Goal: Transaction & Acquisition: Purchase product/service

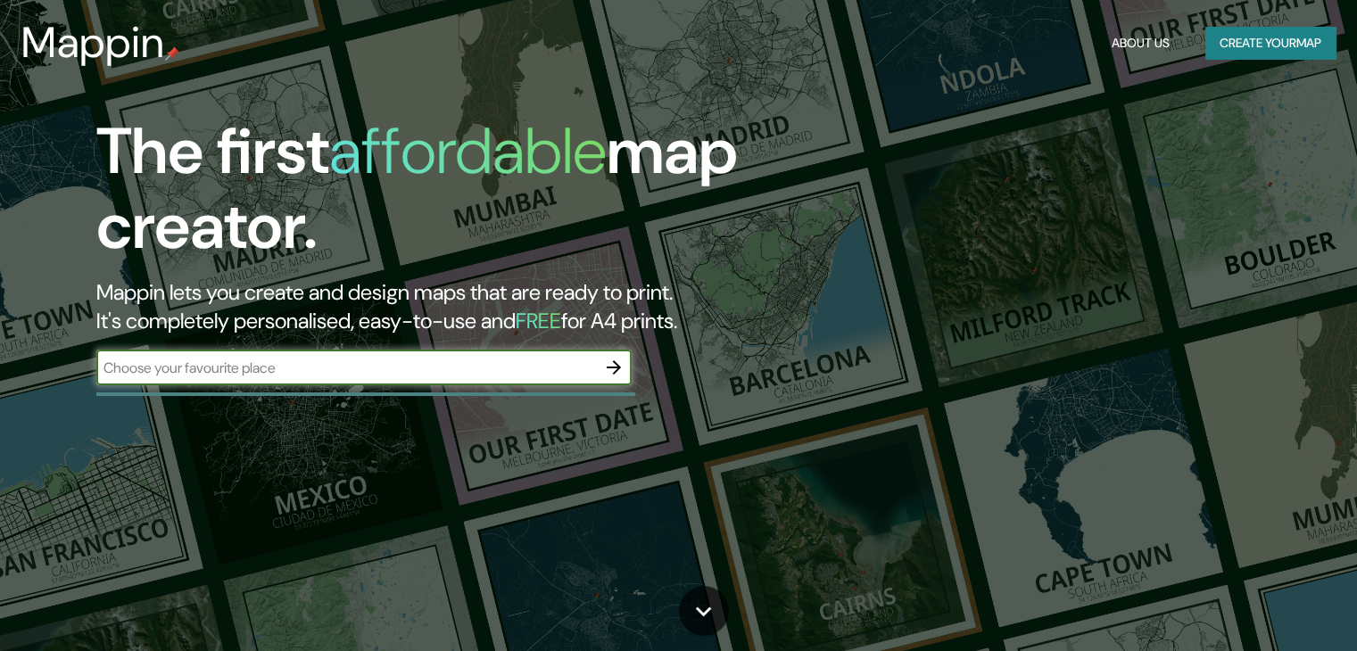
click at [342, 372] on input "text" at bounding box center [346, 368] width 500 height 21
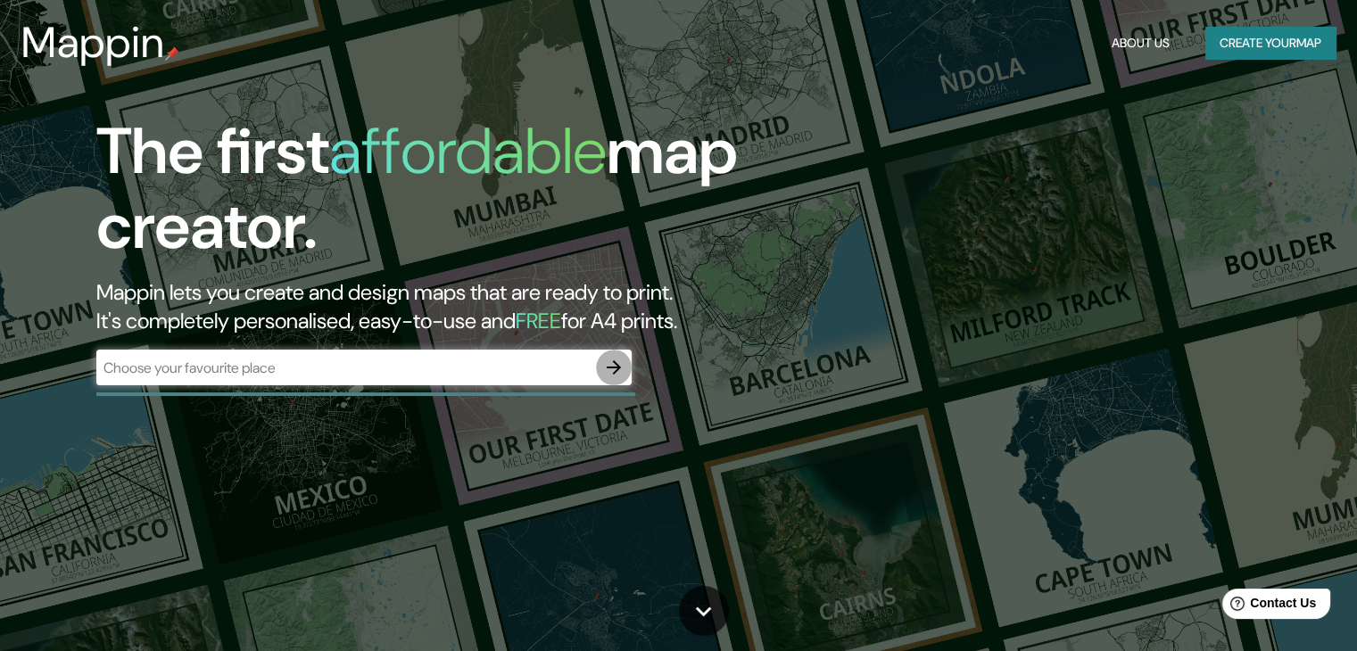
click at [615, 368] on icon "button" at bounding box center [613, 367] width 21 height 21
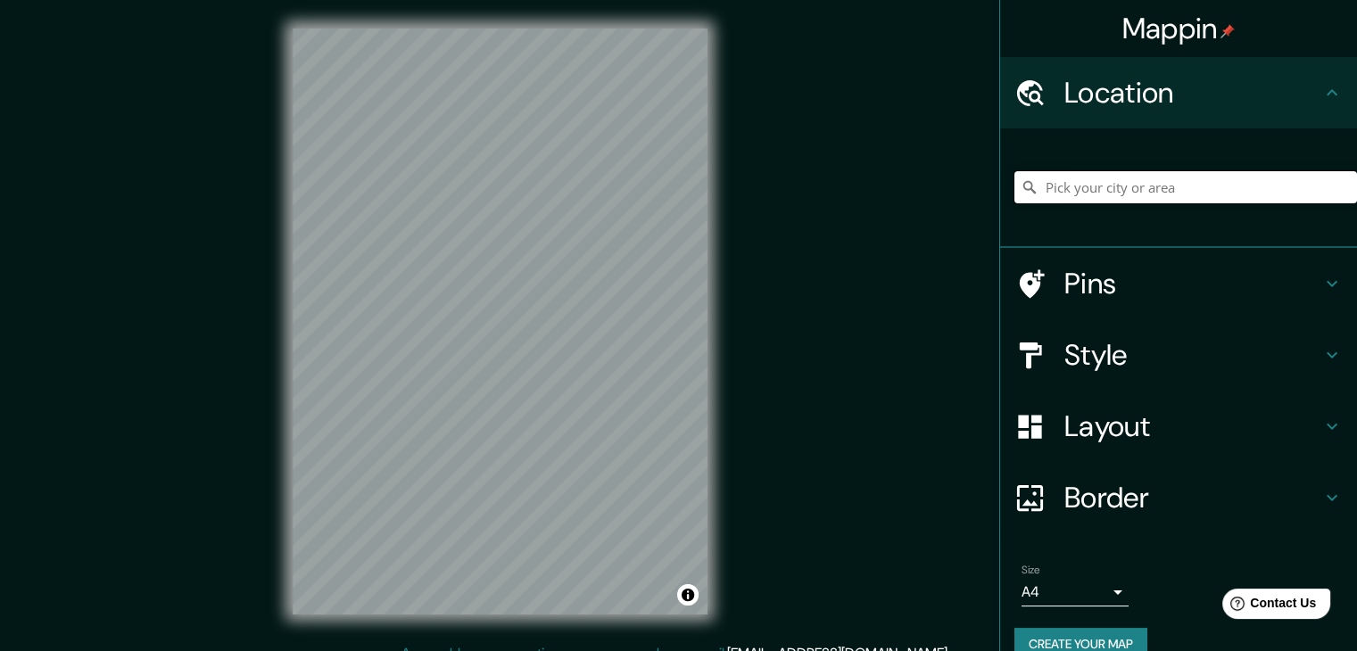
click at [1172, 181] on input "Pick your city or area" at bounding box center [1185, 187] width 343 height 32
paste input "-12.663684, -76.627316"
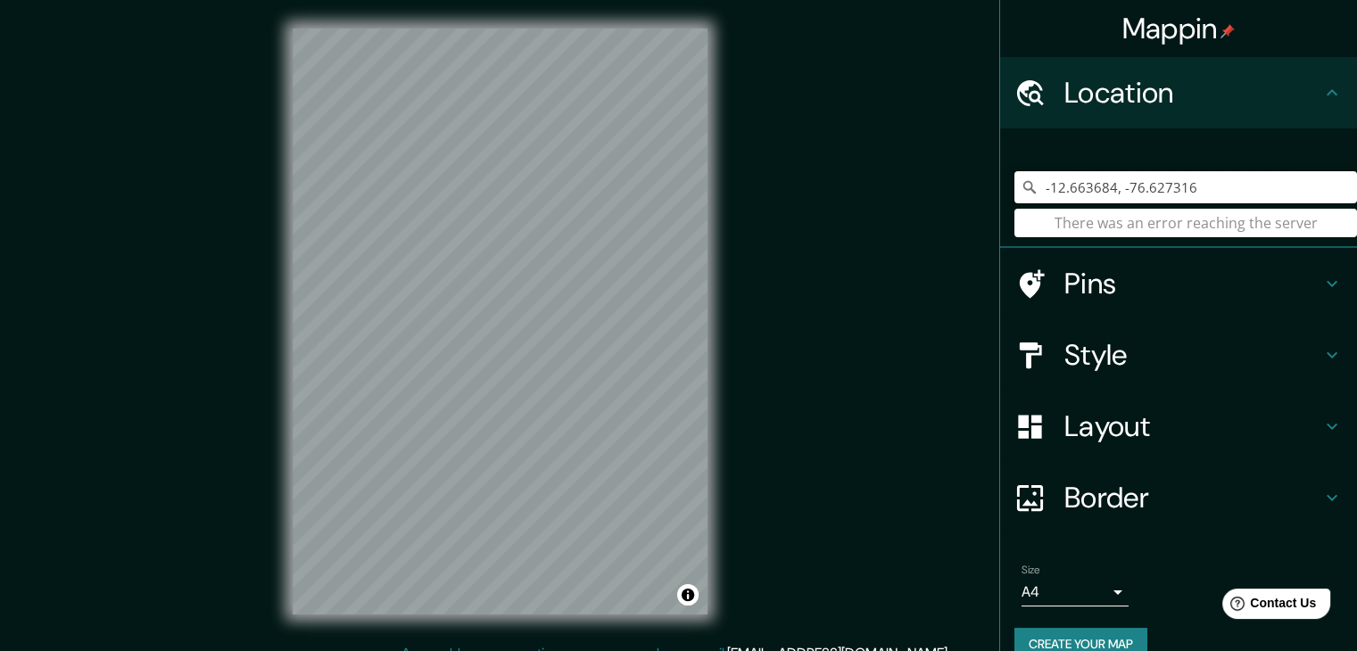
type input "-12.663684, -76.627316"
click at [1217, 199] on input "-12.663684, -76.627316" at bounding box center [1185, 187] width 343 height 32
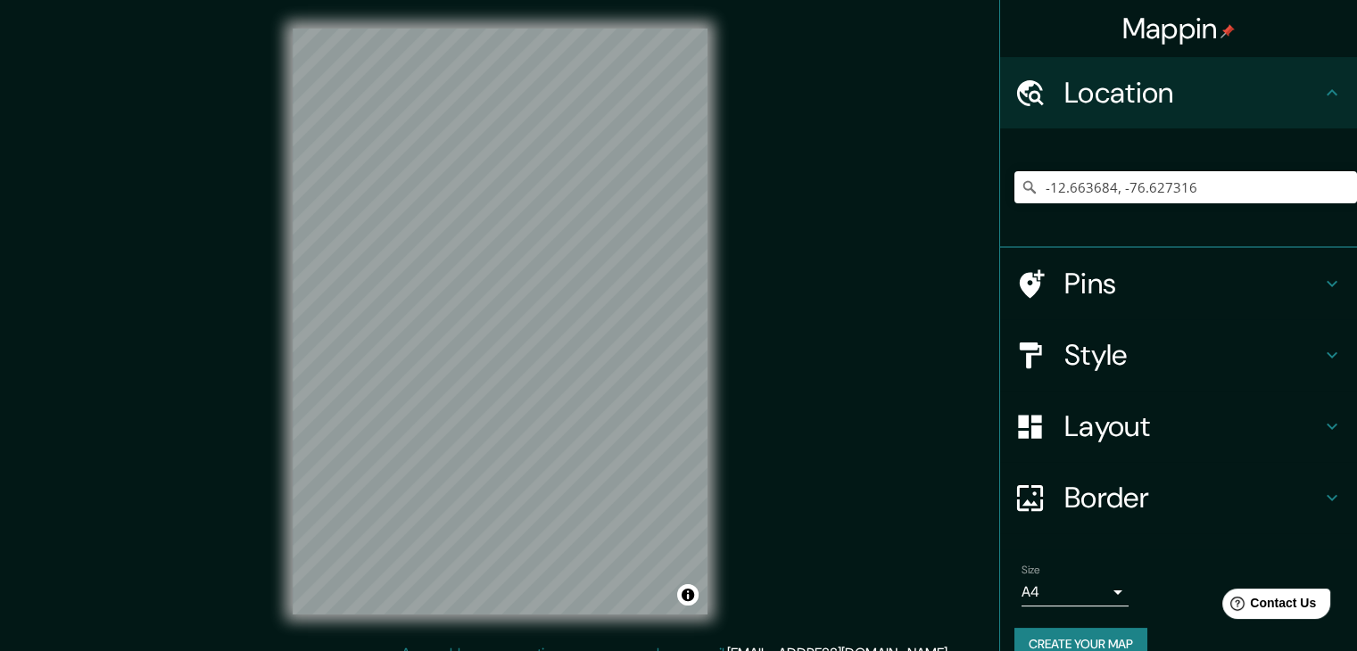
click at [1021, 180] on icon at bounding box center [1030, 187] width 18 height 18
click at [1023, 183] on icon at bounding box center [1029, 187] width 12 height 12
click at [625, 650] on html "Mappin Location [GEOGRAPHIC_DATA] There was an error reaching the server Pins S…" at bounding box center [678, 325] width 1357 height 651
click at [1173, 278] on h4 "Pins" at bounding box center [1192, 284] width 257 height 36
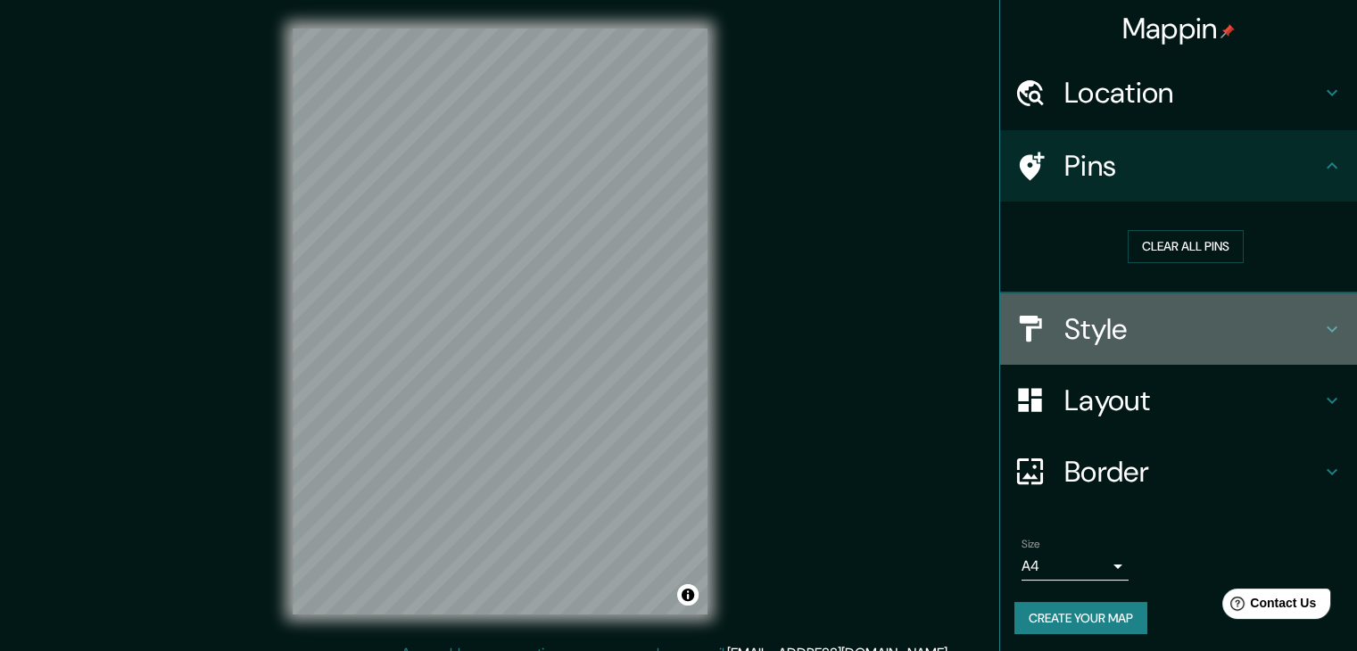
click at [1175, 327] on h4 "Style" at bounding box center [1192, 329] width 257 height 36
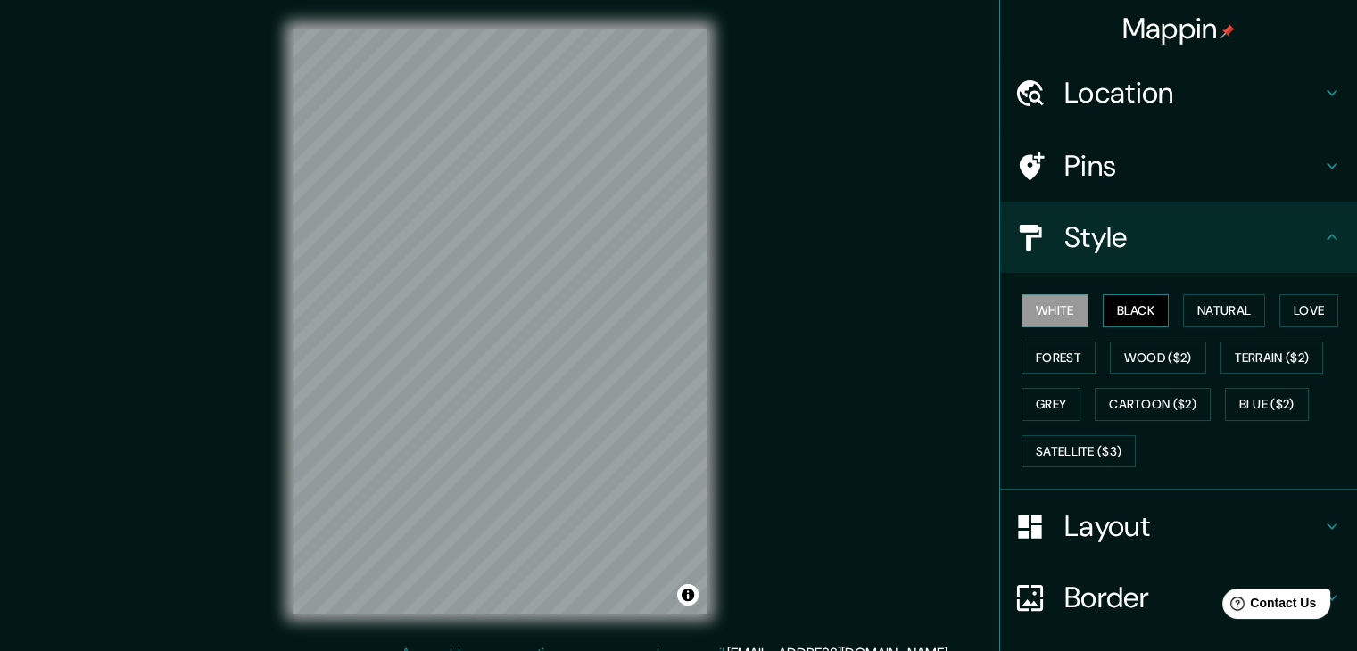
click at [1104, 303] on button "Black" at bounding box center [1136, 310] width 67 height 33
click at [1228, 306] on button "Natural" at bounding box center [1224, 310] width 82 height 33
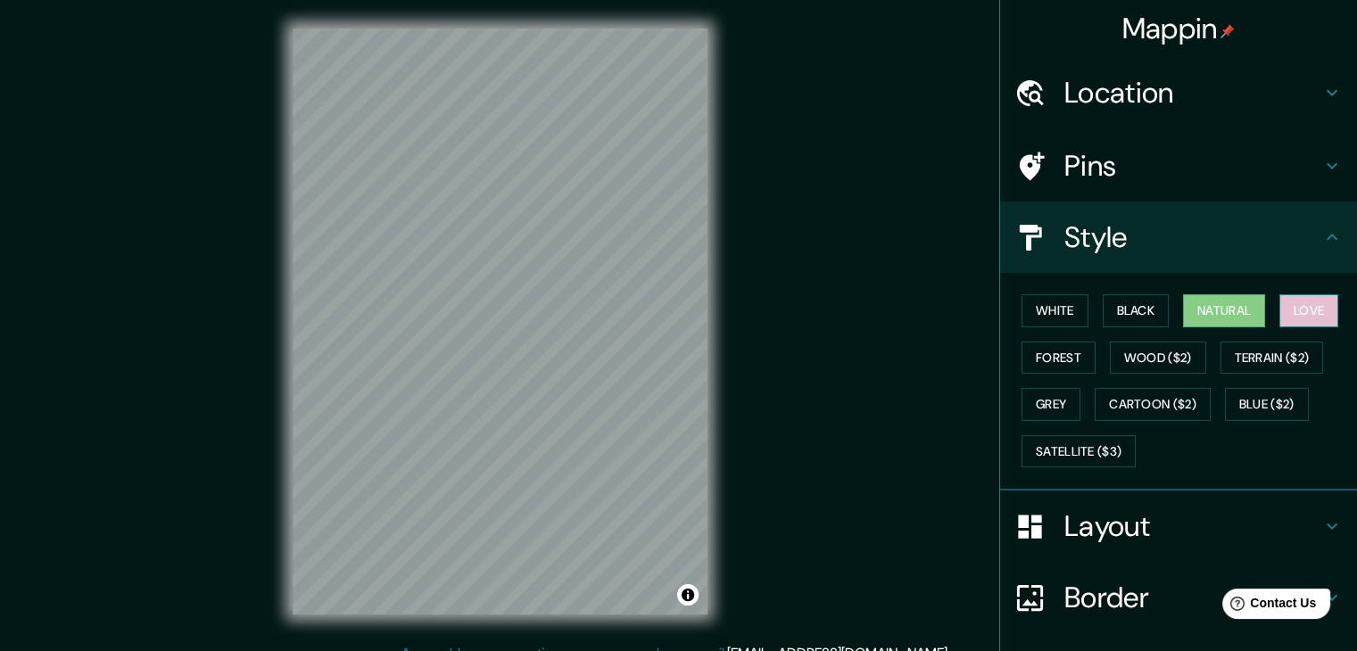
click at [1299, 311] on button "Love" at bounding box center [1308, 310] width 59 height 33
click at [1052, 360] on button "Forest" at bounding box center [1059, 358] width 74 height 33
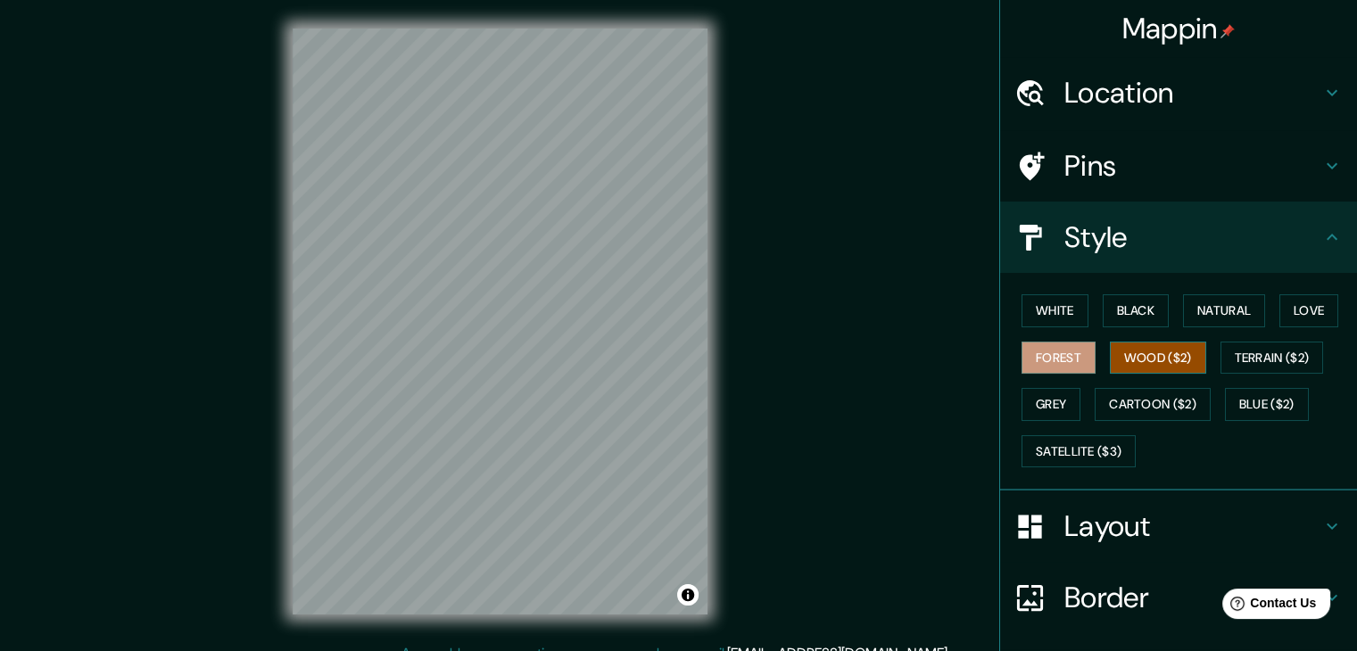
click at [1163, 359] on button "Wood ($2)" at bounding box center [1158, 358] width 96 height 33
click at [1294, 359] on button "Terrain ($2)" at bounding box center [1272, 358] width 103 height 33
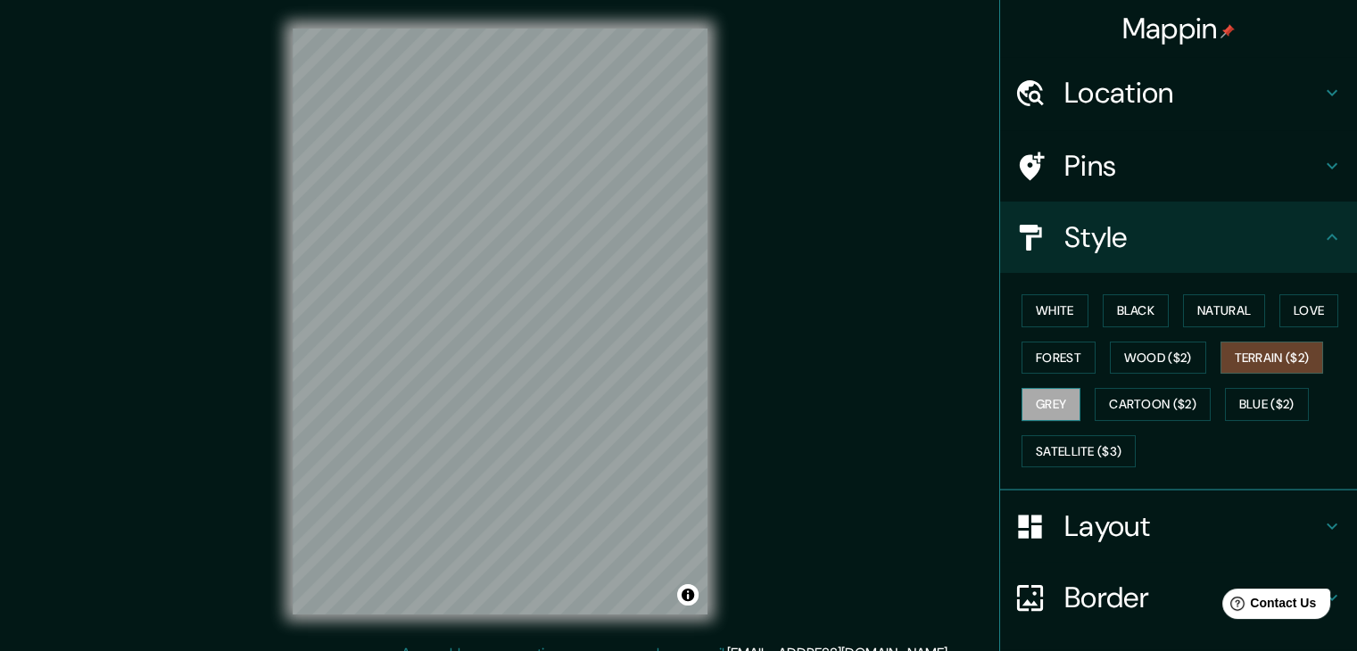
click at [1042, 390] on div "White Black Natural Love Forest Wood ($2) Terrain ($2) Grey Cartoon ($2) Blue (…" at bounding box center [1185, 380] width 343 height 187
click at [1049, 393] on button "Grey" at bounding box center [1051, 404] width 59 height 33
click at [1138, 401] on button "Cartoon ($2)" at bounding box center [1153, 404] width 116 height 33
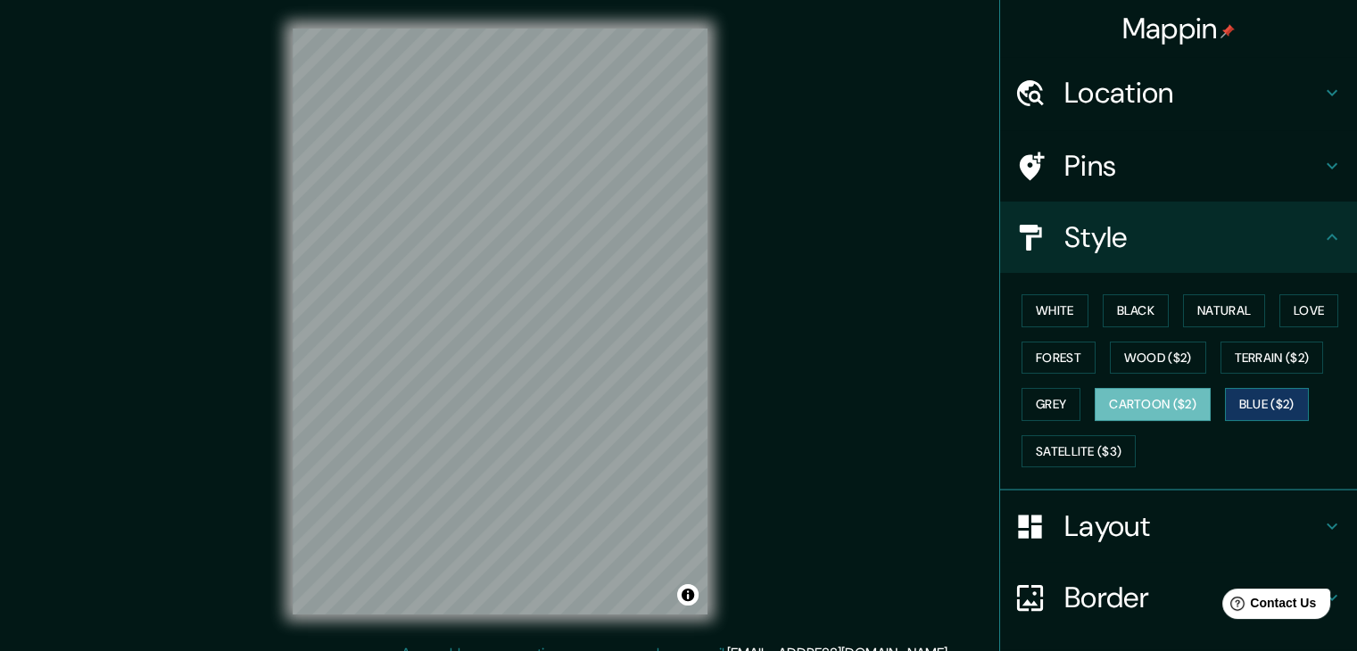
click at [1241, 406] on button "Blue ($2)" at bounding box center [1267, 404] width 84 height 33
click at [1168, 397] on button "Cartoon ($2)" at bounding box center [1153, 404] width 116 height 33
click at [1097, 529] on h4 "Layout" at bounding box center [1192, 527] width 257 height 36
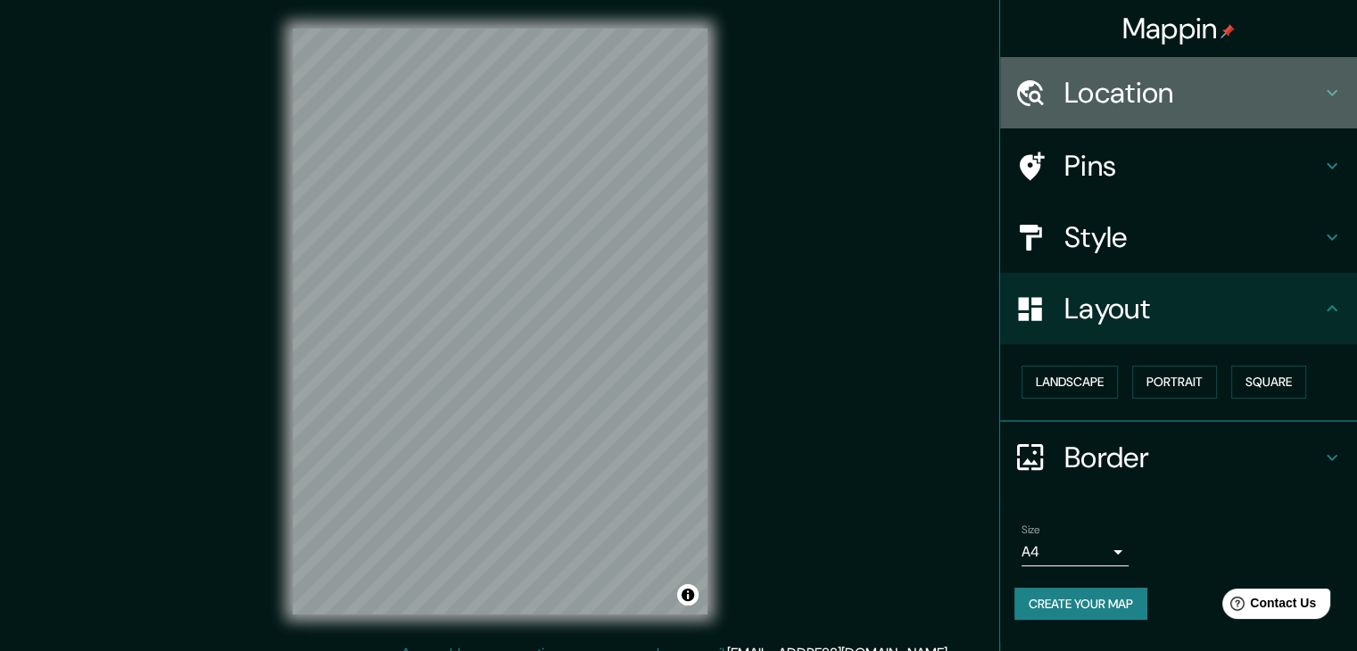
click at [1301, 96] on h4 "Location" at bounding box center [1192, 93] width 257 height 36
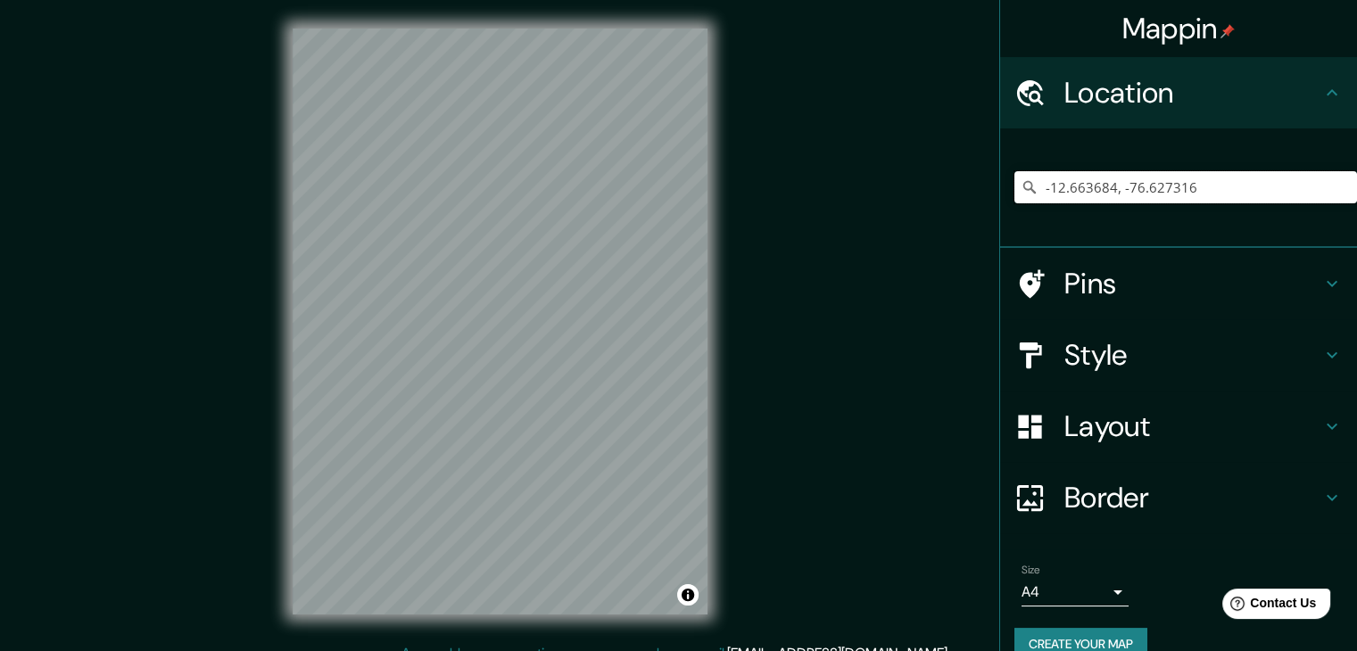
drag, startPoint x: 1289, startPoint y: 187, endPoint x: 1031, endPoint y: 192, distance: 257.9
click at [1031, 192] on input "-12.663684, -76.627316" at bounding box center [1185, 187] width 343 height 32
drag, startPoint x: 1232, startPoint y: 170, endPoint x: 1222, endPoint y: 178, distance: 12.1
click at [1221, 175] on input "[GEOGRAPHIC_DATA], [GEOGRAPHIC_DATA][PERSON_NAME], [GEOGRAPHIC_DATA]" at bounding box center [1185, 187] width 343 height 32
type input "[GEOGRAPHIC_DATA], [GEOGRAPHIC_DATA][PERSON_NAME], [GEOGRAPHIC_DATA]"
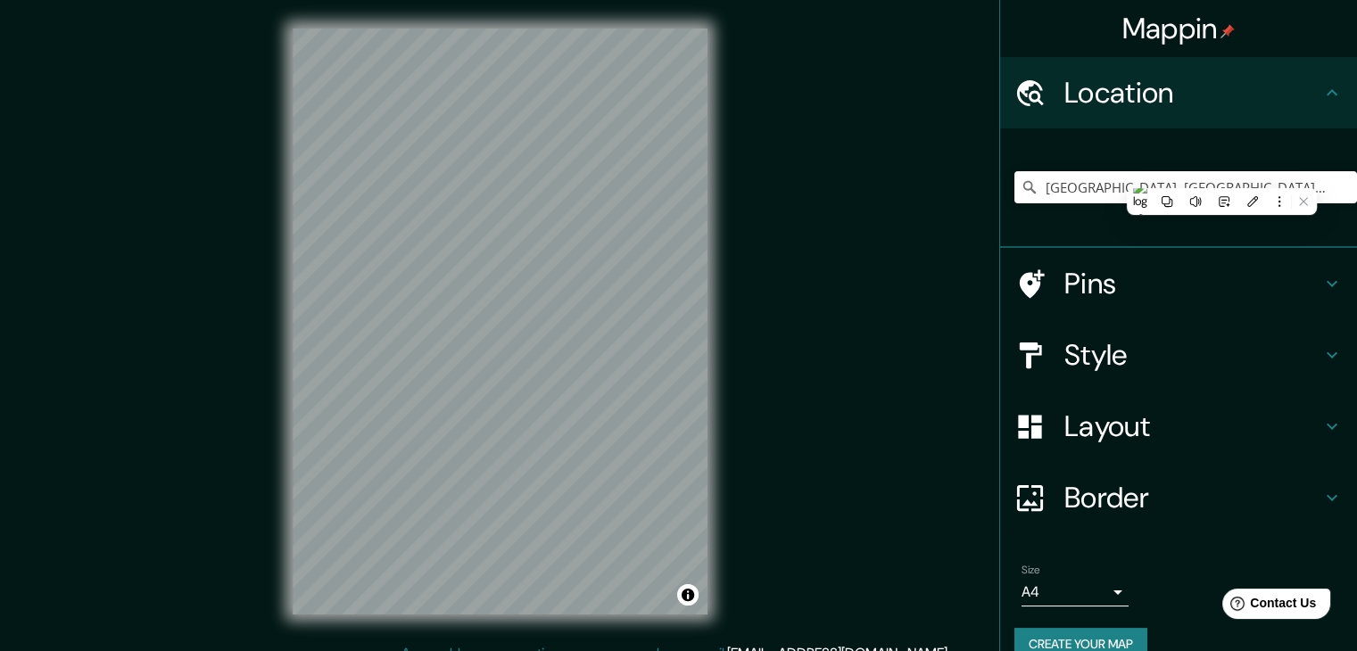
drag, startPoint x: 956, startPoint y: 180, endPoint x: 906, endPoint y: 179, distance: 50.9
click at [921, 180] on html "Mappin Location [GEOGRAPHIC_DATA], [GEOGRAPHIC_DATA][PERSON_NAME], [GEOGRAPHIC_…" at bounding box center [678, 325] width 1357 height 651
click at [1227, 186] on input "[GEOGRAPHIC_DATA], [GEOGRAPHIC_DATA][PERSON_NAME], [GEOGRAPHIC_DATA]" at bounding box center [1185, 187] width 343 height 32
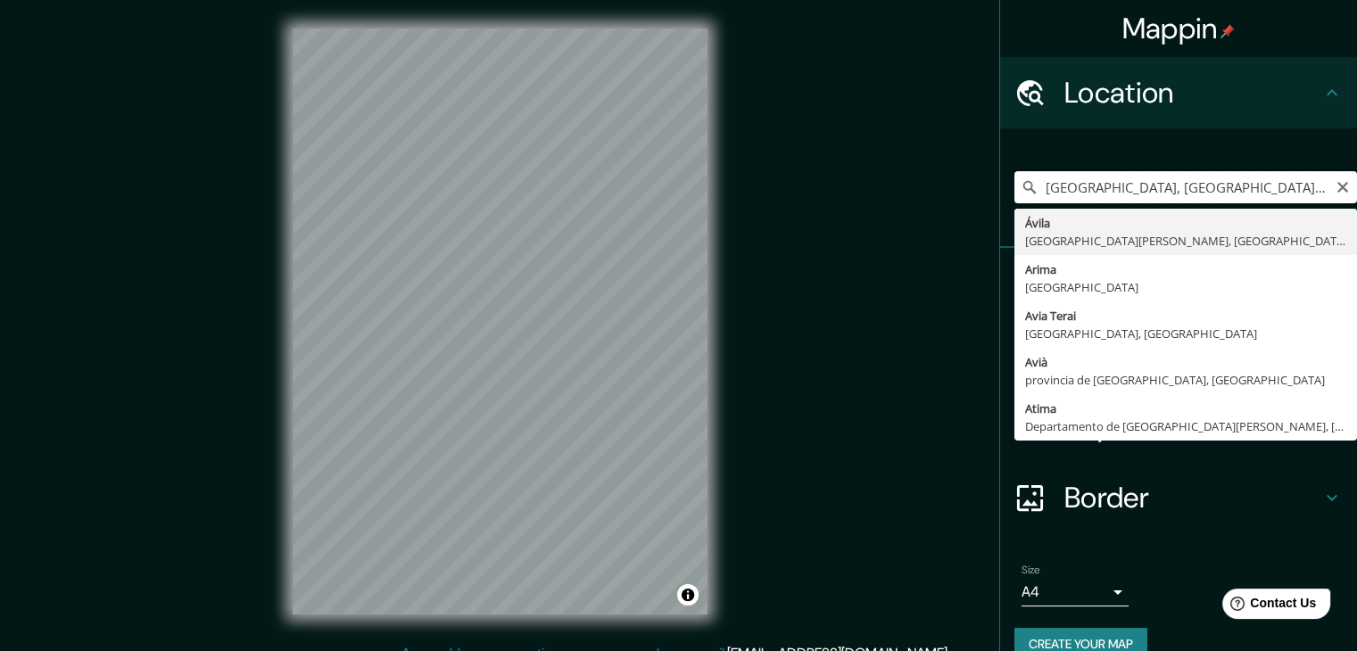
click at [1227, 186] on input "[GEOGRAPHIC_DATA], [GEOGRAPHIC_DATA][PERSON_NAME], [GEOGRAPHIC_DATA]" at bounding box center [1185, 187] width 343 height 32
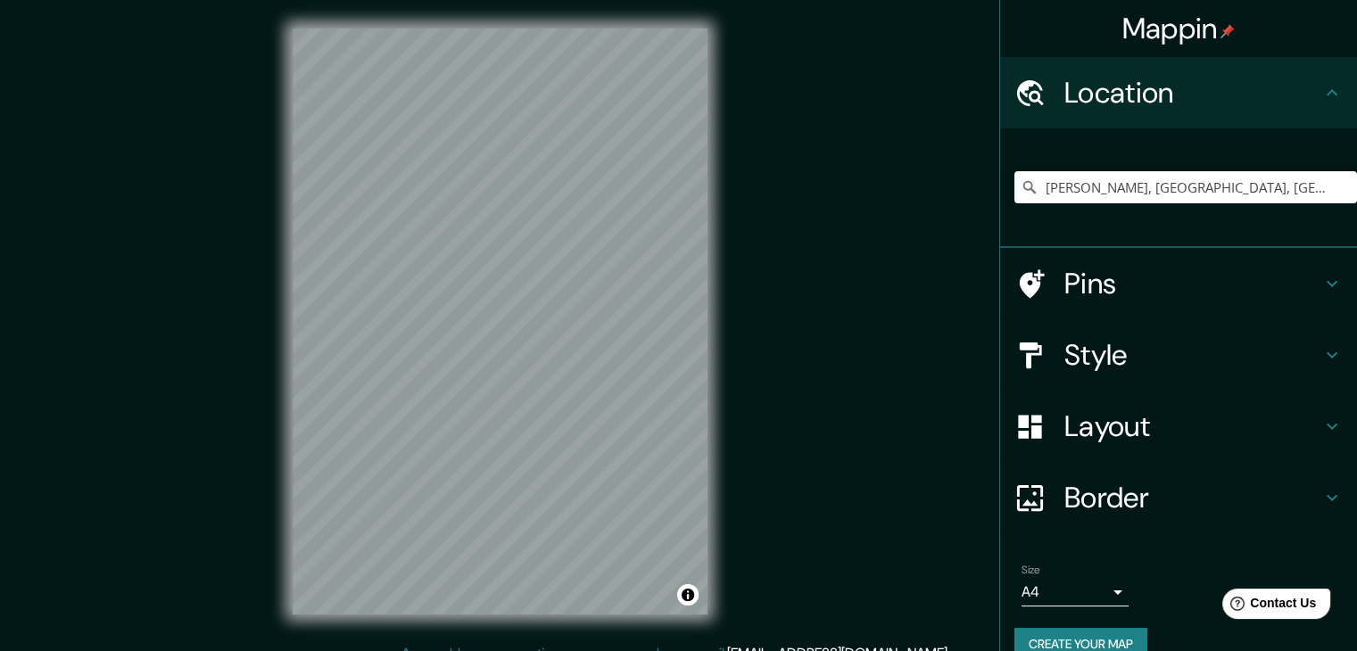
click at [708, 580] on div "© Mapbox © OpenStreetMap Improve this map" at bounding box center [500, 321] width 472 height 643
click at [1032, 190] on input "[PERSON_NAME], [GEOGRAPHIC_DATA], [GEOGRAPHIC_DATA], [GEOGRAPHIC_DATA]" at bounding box center [1185, 187] width 343 height 32
click at [652, 642] on div "Mappin Location [GEOGRAPHIC_DATA], [GEOGRAPHIC_DATA], [GEOGRAPHIC_DATA] [GEOGRA…" at bounding box center [678, 336] width 1357 height 672
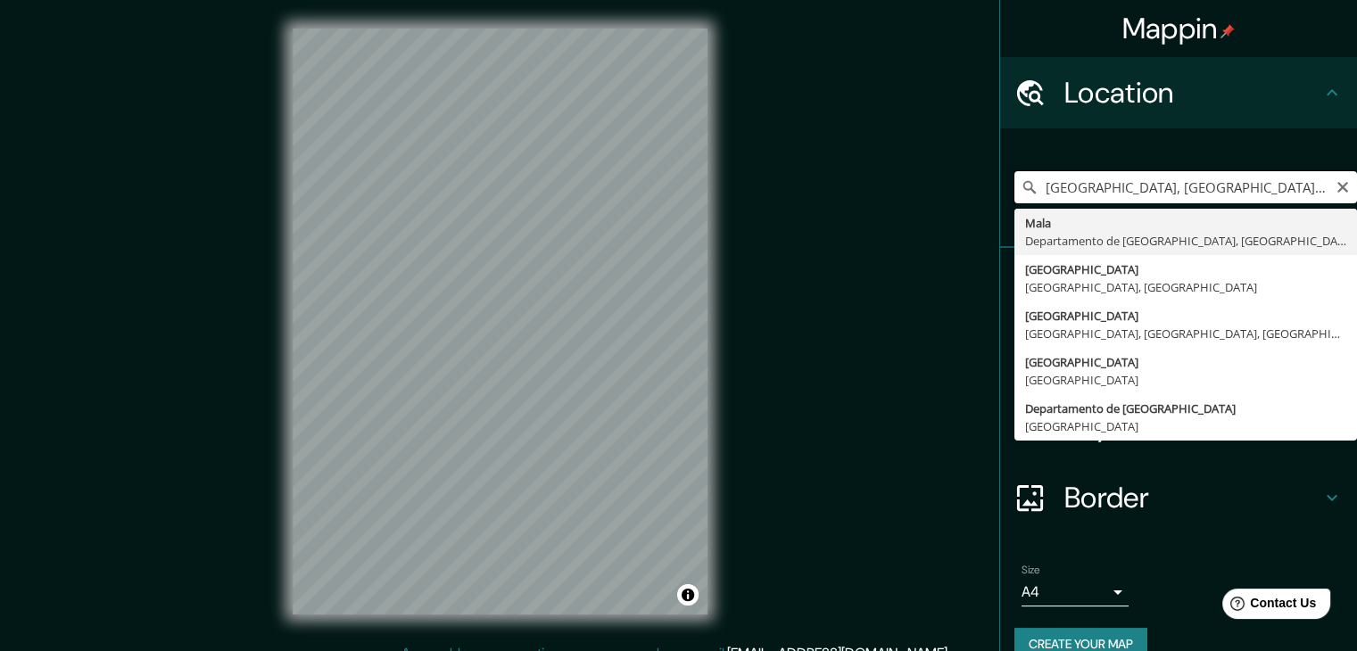
drag, startPoint x: 1281, startPoint y: 186, endPoint x: 1076, endPoint y: 187, distance: 205.2
click at [1105, 194] on input "[GEOGRAPHIC_DATA], [GEOGRAPHIC_DATA], [GEOGRAPHIC_DATA]" at bounding box center [1185, 187] width 343 height 32
click at [1055, 186] on input "[GEOGRAPHIC_DATA], [GEOGRAPHIC_DATA], [GEOGRAPHIC_DATA]" at bounding box center [1185, 187] width 343 height 32
drag, startPoint x: 1065, startPoint y: 189, endPoint x: 1017, endPoint y: 189, distance: 48.2
click at [1017, 189] on div "[GEOGRAPHIC_DATA], [GEOGRAPHIC_DATA], [GEOGRAPHIC_DATA] [GEOGRAPHIC_DATA] [GEOG…" at bounding box center [1185, 187] width 343 height 32
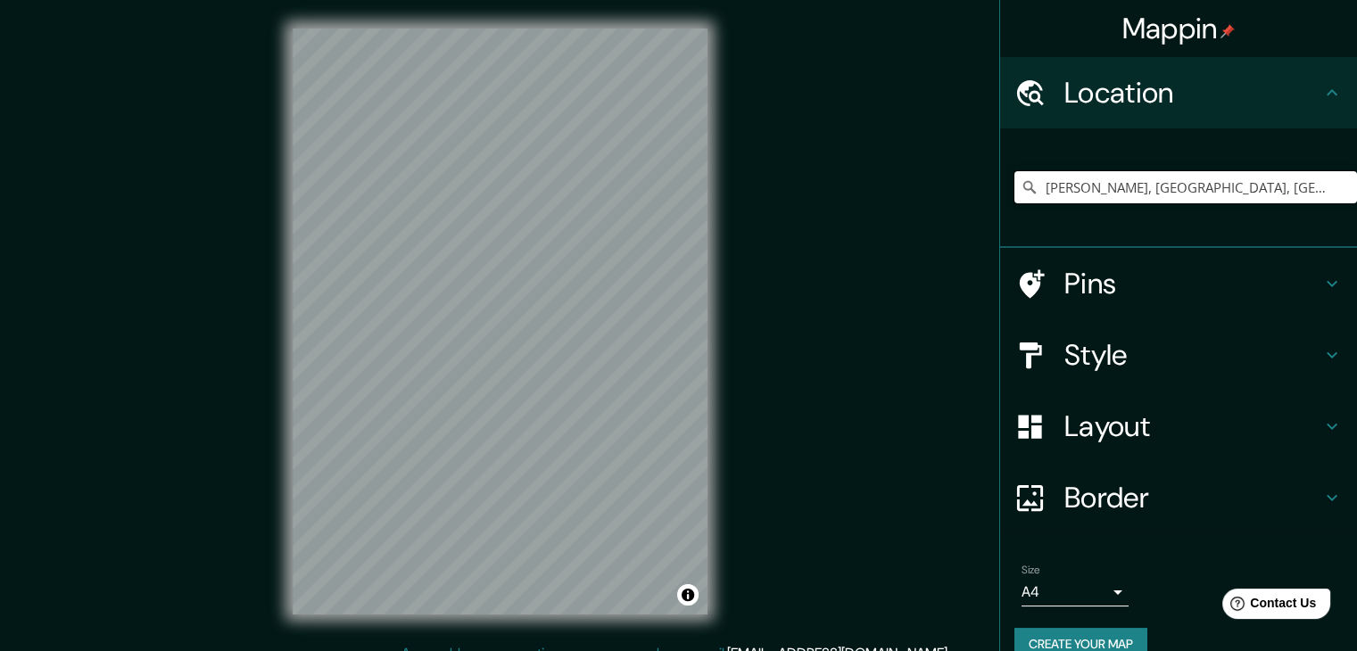
type input "[PERSON_NAME], [GEOGRAPHIC_DATA], [GEOGRAPHIC_DATA], [GEOGRAPHIC_DATA]"
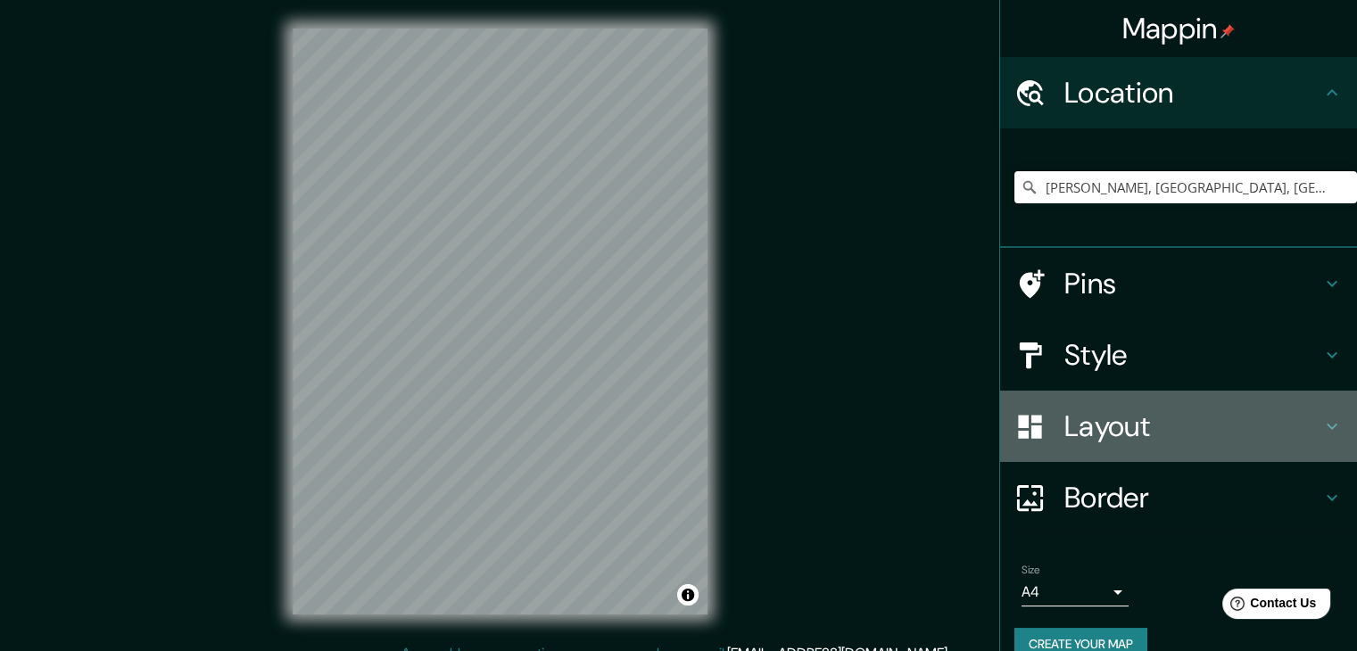
click at [1035, 434] on div at bounding box center [1039, 426] width 50 height 31
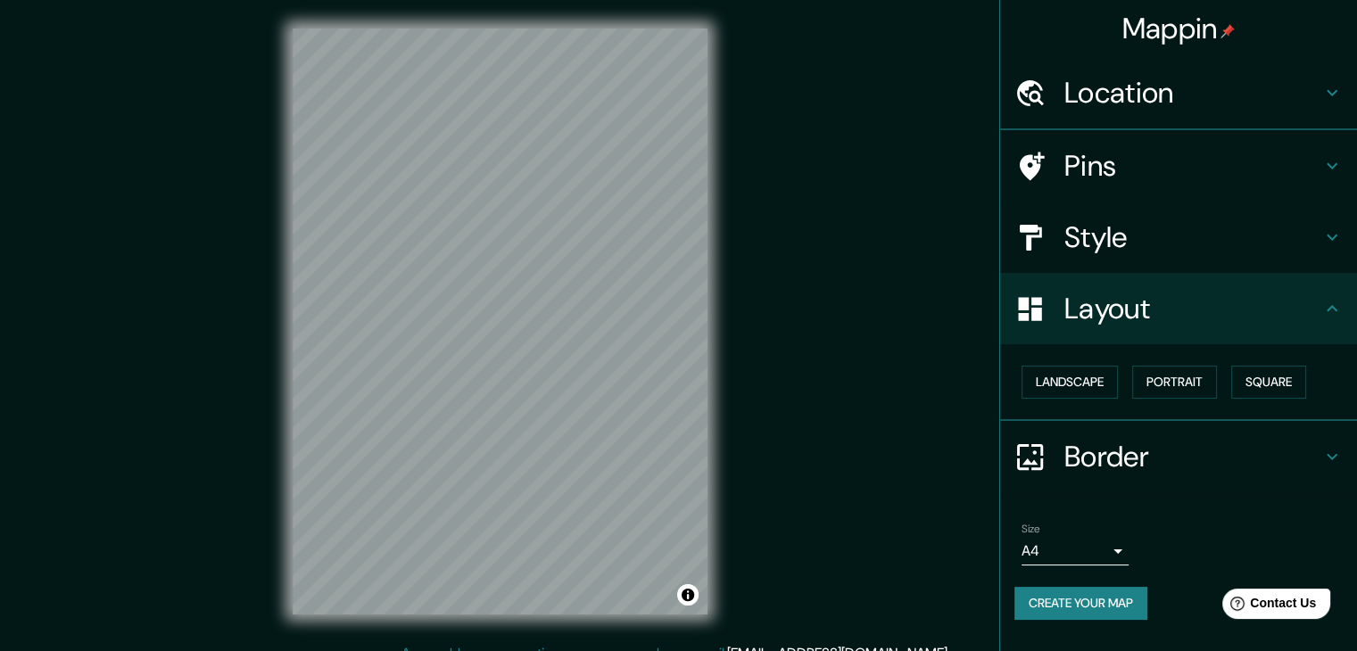
scroll to position [21, 0]
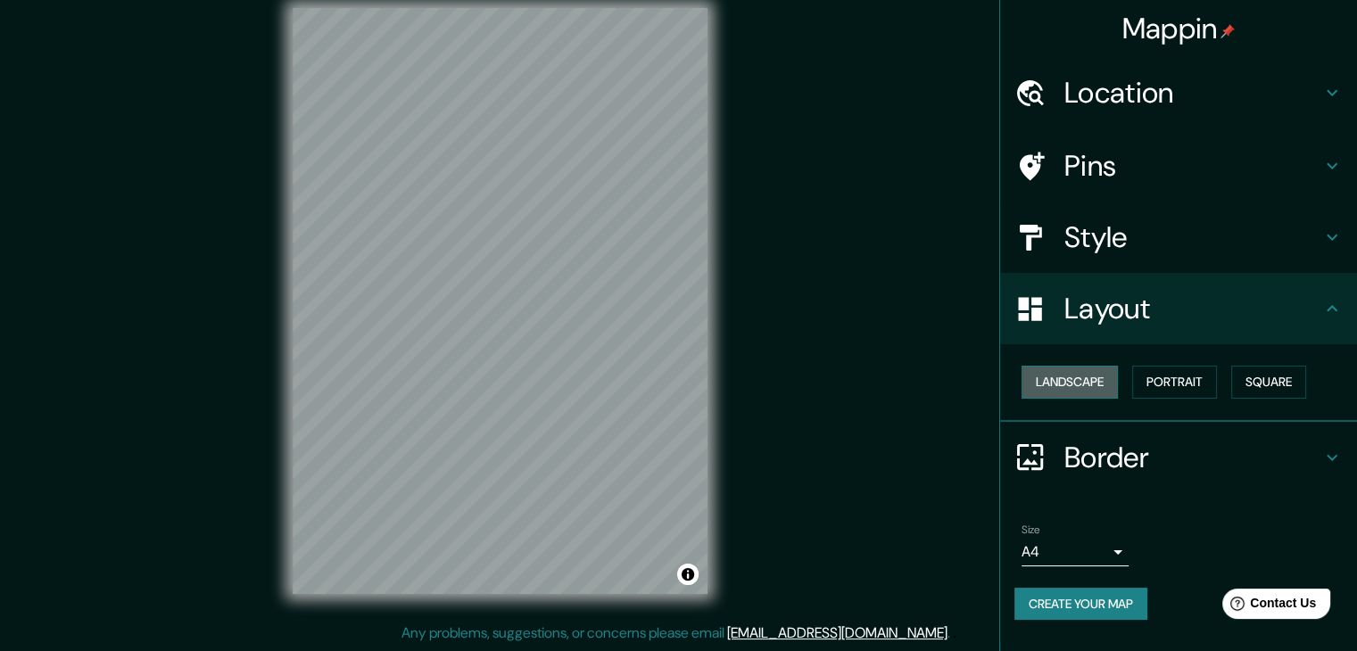
click at [1064, 385] on button "Landscape" at bounding box center [1070, 382] width 96 height 33
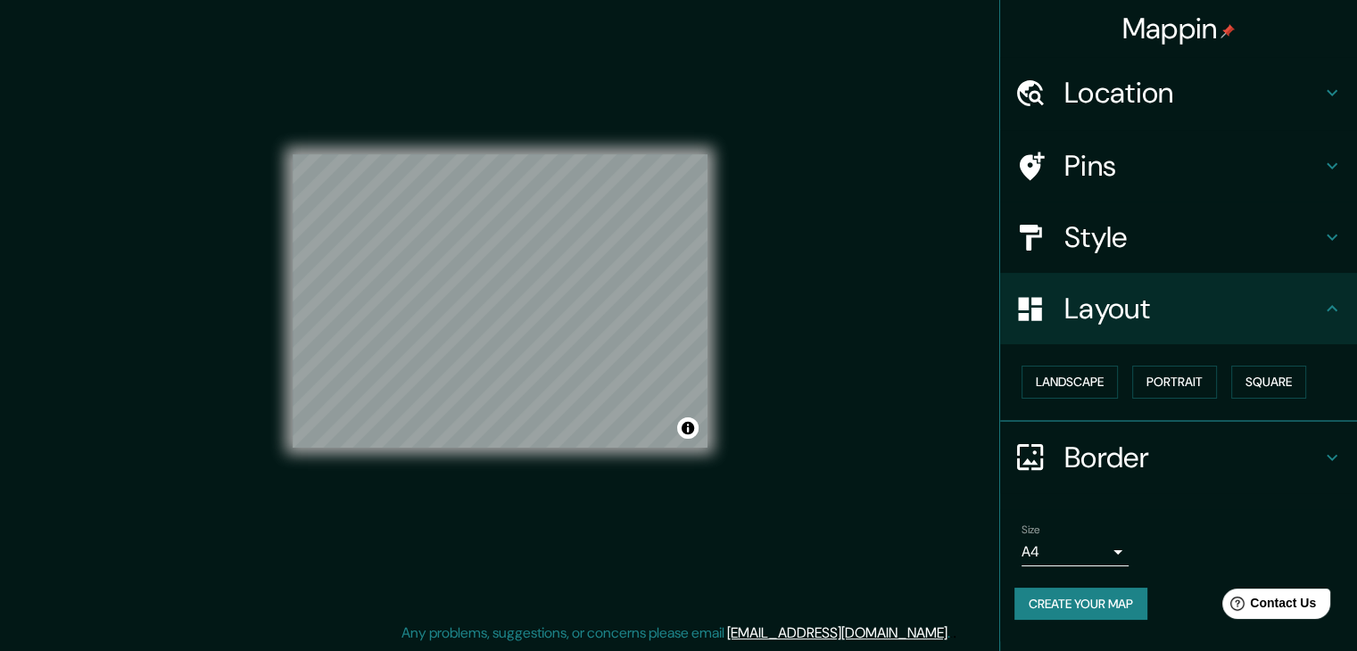
click at [1167, 401] on div "Landscape [GEOGRAPHIC_DATA]" at bounding box center [1185, 382] width 343 height 47
click at [1152, 385] on button "Portrait" at bounding box center [1174, 382] width 85 height 33
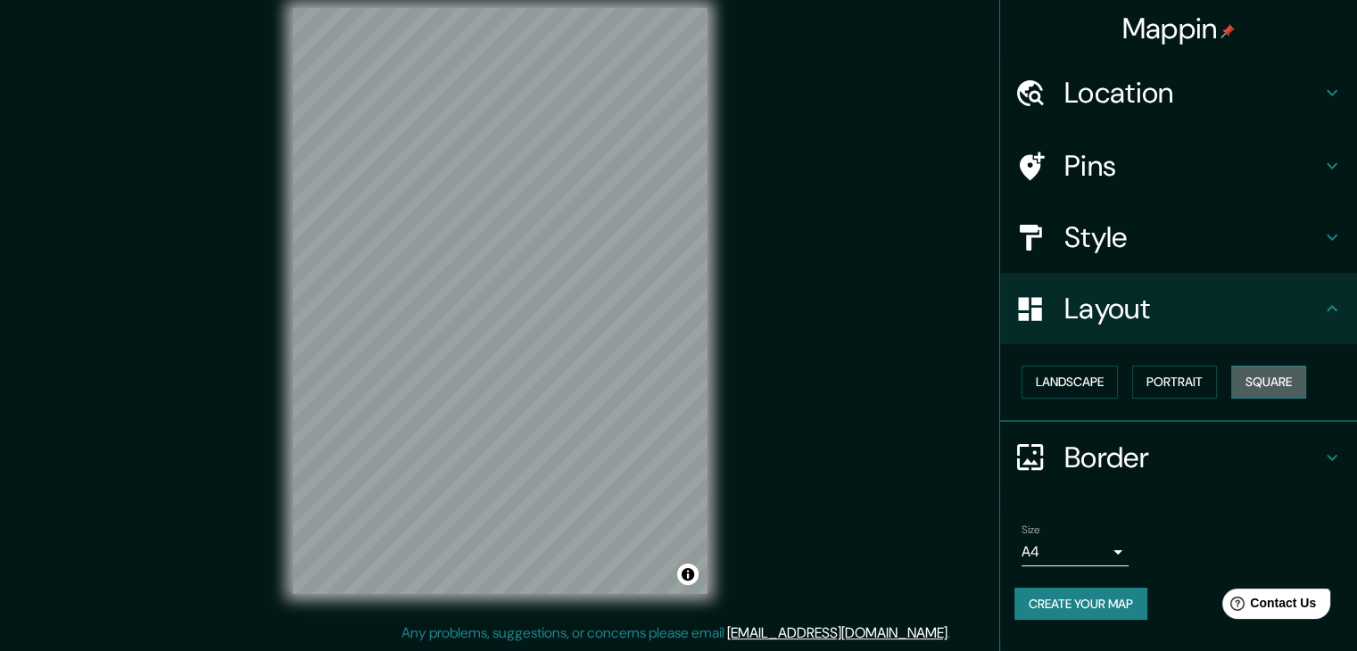
click at [1292, 381] on button "Square" at bounding box center [1268, 382] width 75 height 33
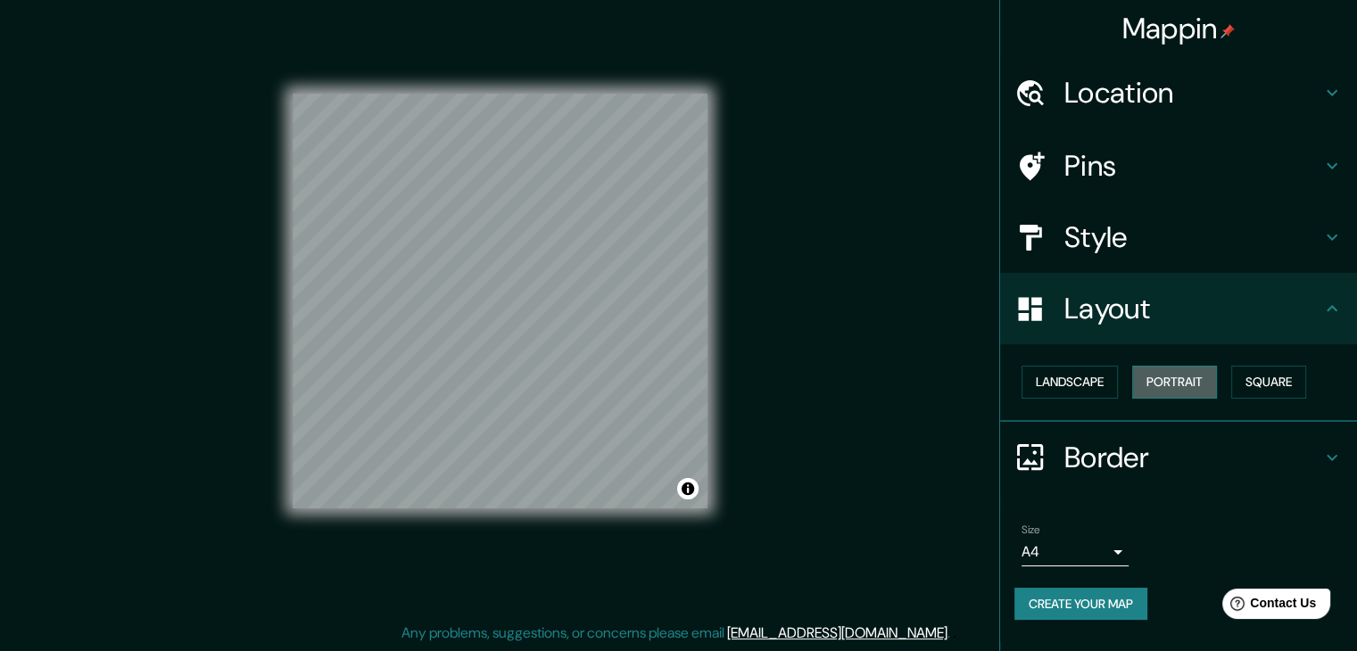
click at [1176, 390] on button "Portrait" at bounding box center [1174, 382] width 85 height 33
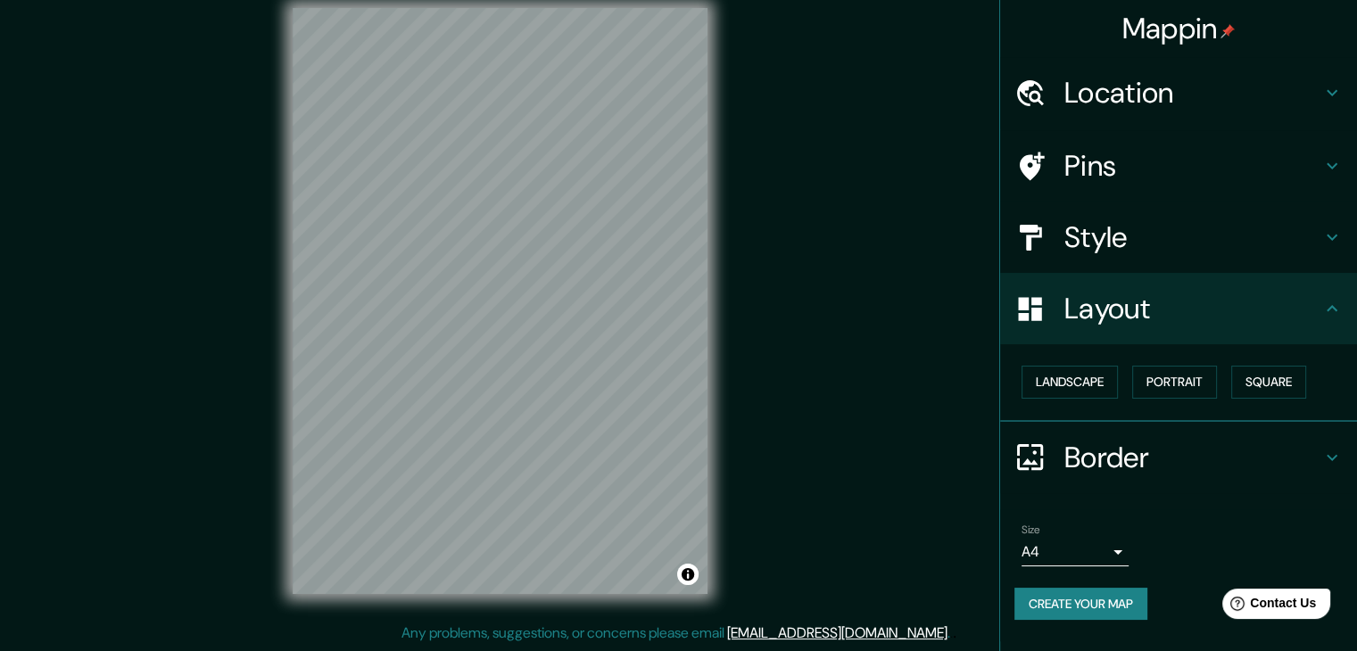
scroll to position [0, 0]
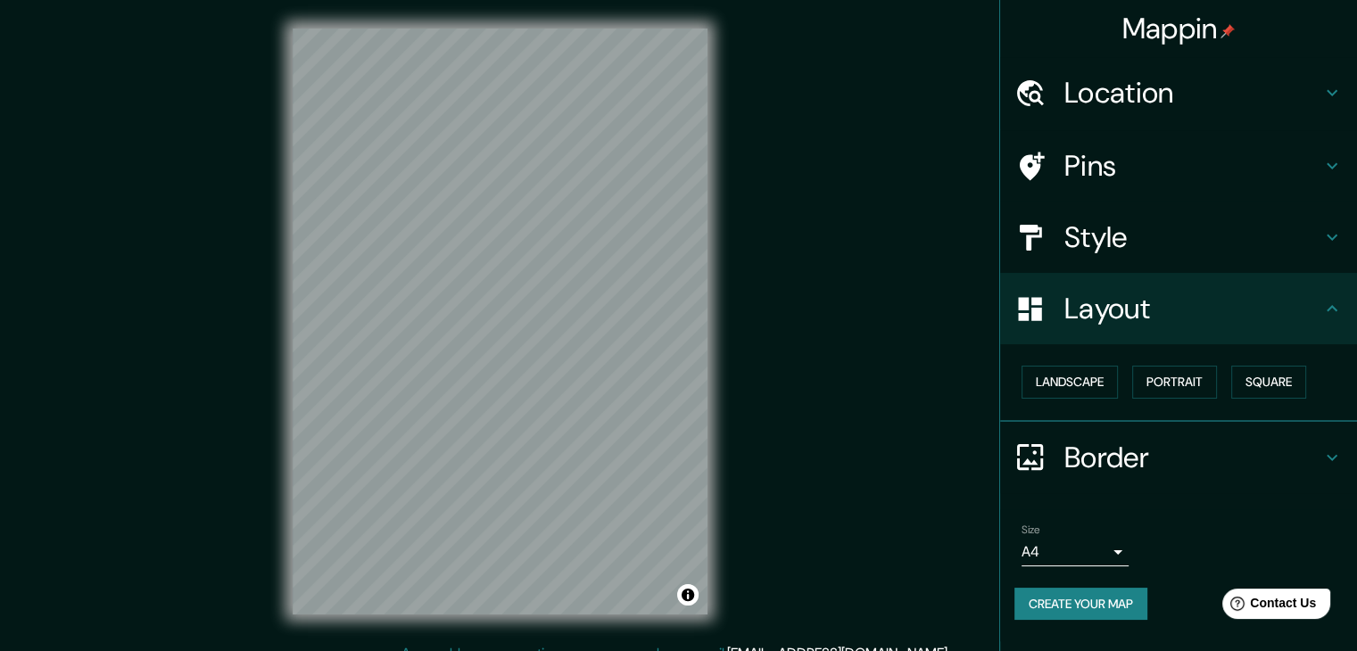
click at [1146, 253] on h4 "Style" at bounding box center [1192, 237] width 257 height 36
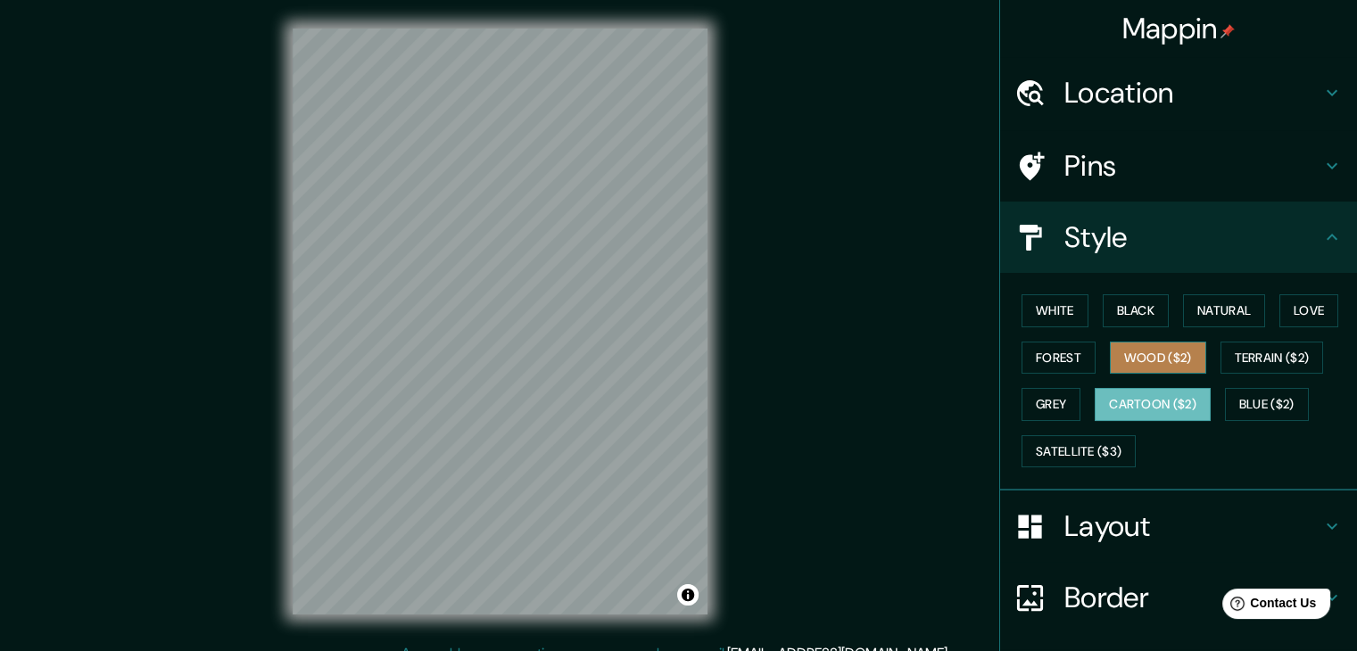
click at [1135, 345] on button "Wood ($2)" at bounding box center [1158, 358] width 96 height 33
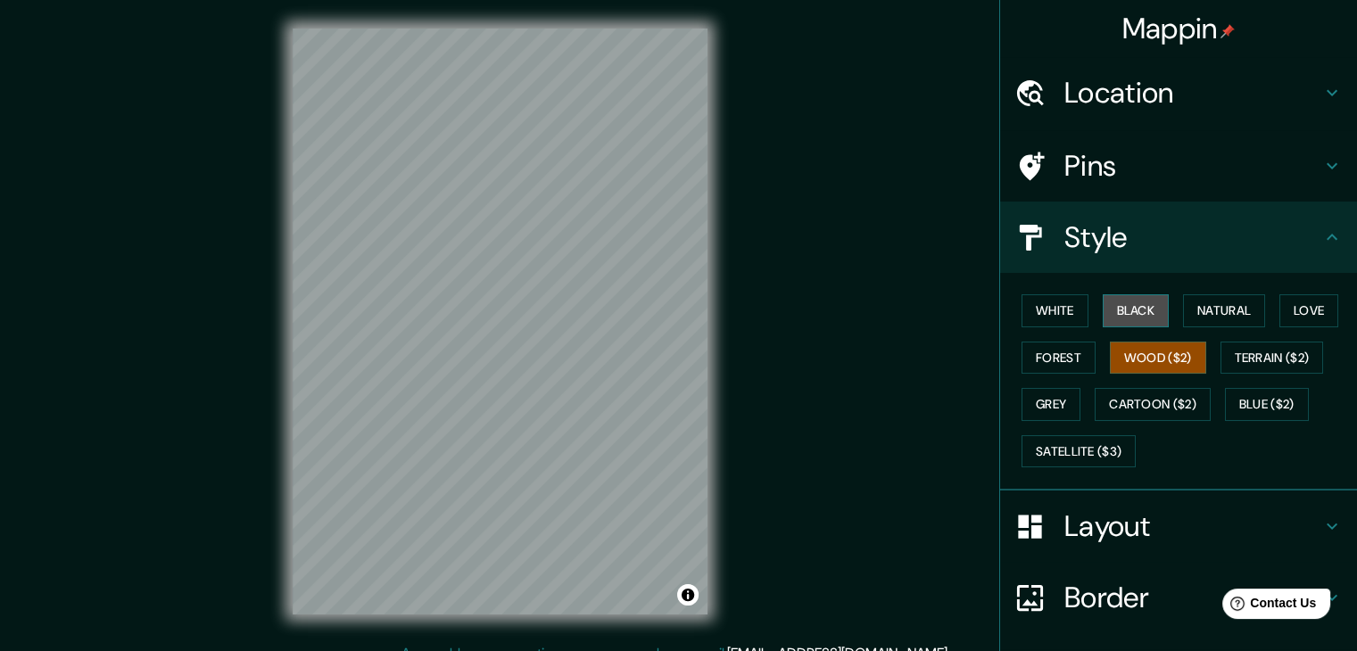
click at [1125, 304] on button "Black" at bounding box center [1136, 310] width 67 height 33
click at [1105, 161] on h4 "Pins" at bounding box center [1192, 166] width 257 height 36
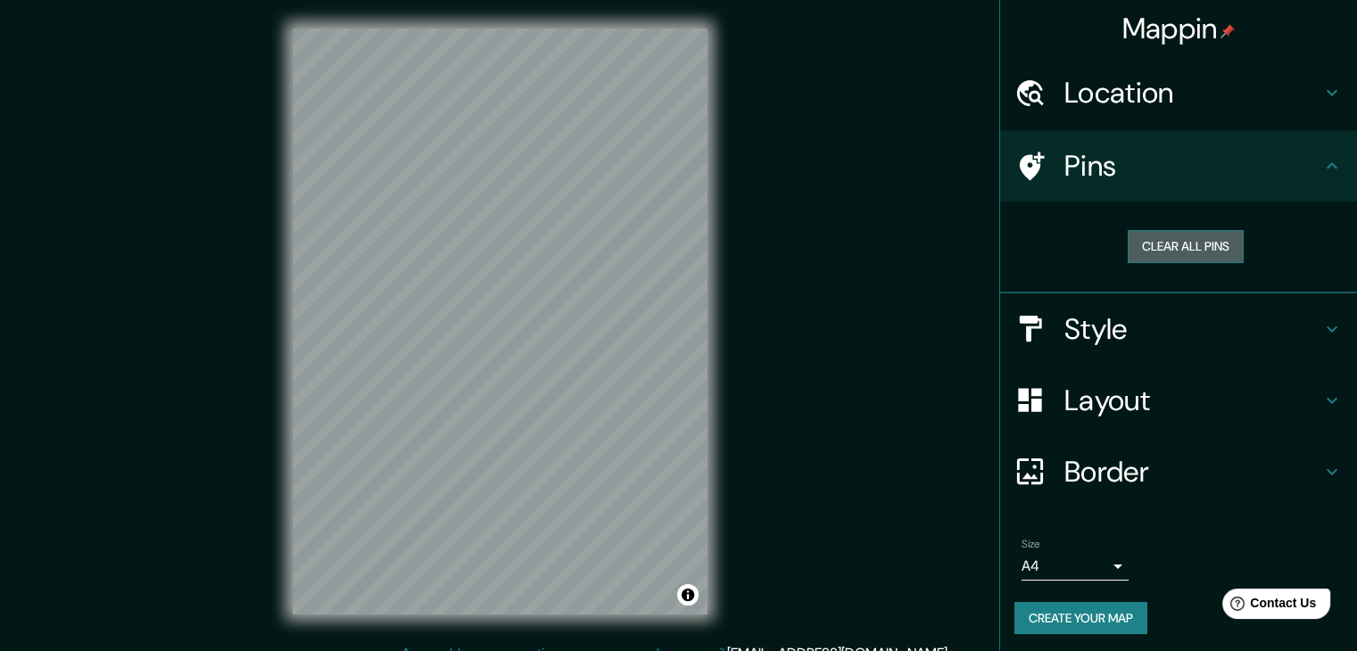
click at [1170, 247] on button "Clear all pins" at bounding box center [1186, 246] width 116 height 33
click at [1189, 240] on button "Clear all pins" at bounding box center [1186, 246] width 116 height 33
